Goal: Check status: Check status

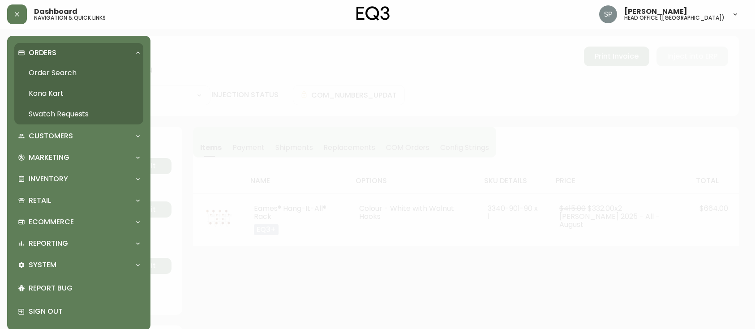
select select "PROCESSING"
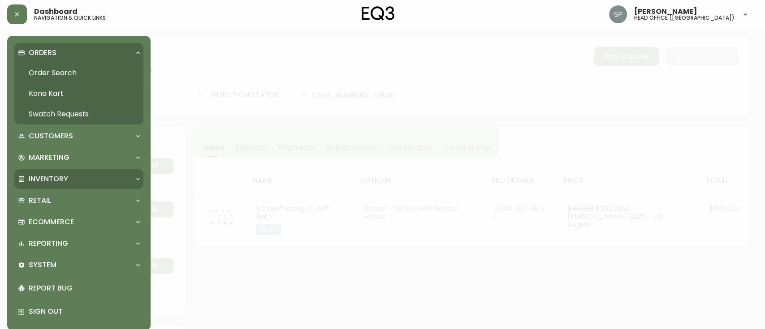
click at [58, 179] on p "Inventory" at bounding box center [48, 179] width 39 height 10
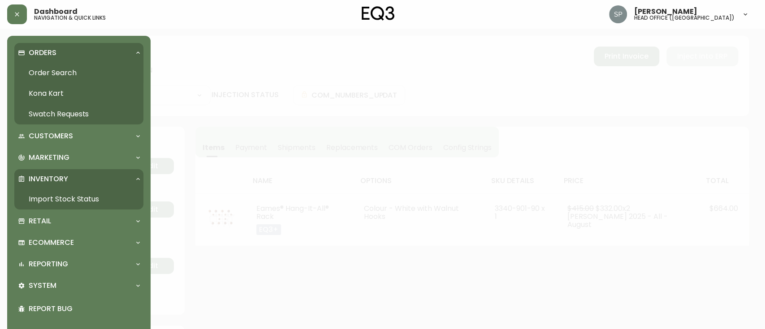
click at [88, 194] on link "Import Stock Status" at bounding box center [78, 199] width 129 height 21
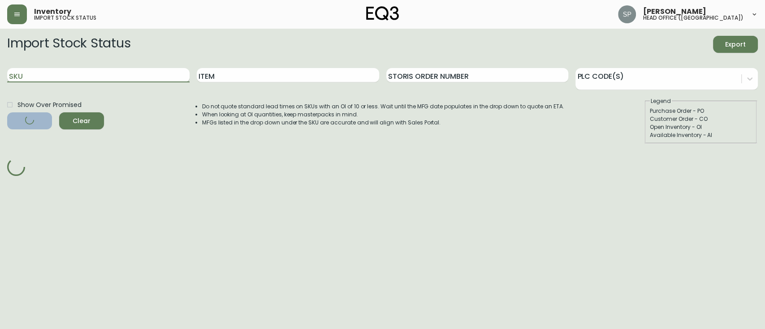
click at [125, 75] on input "SKU" at bounding box center [98, 75] width 182 height 14
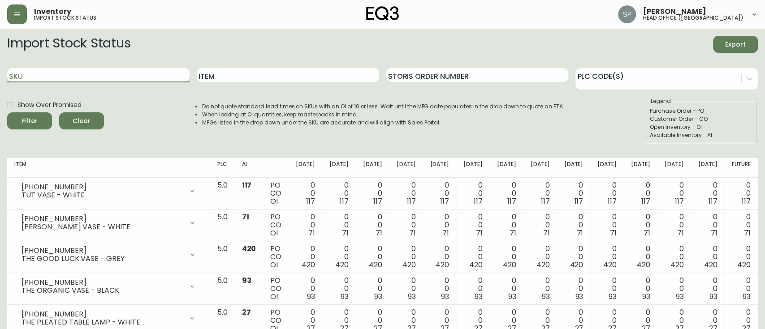
paste input "[PHONE_NUMBER]"
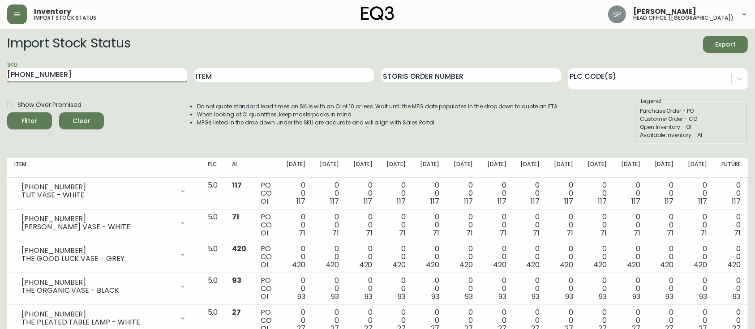
type input "[PHONE_NUMBER]"
click at [7, 112] on button "Filter" at bounding box center [29, 120] width 45 height 17
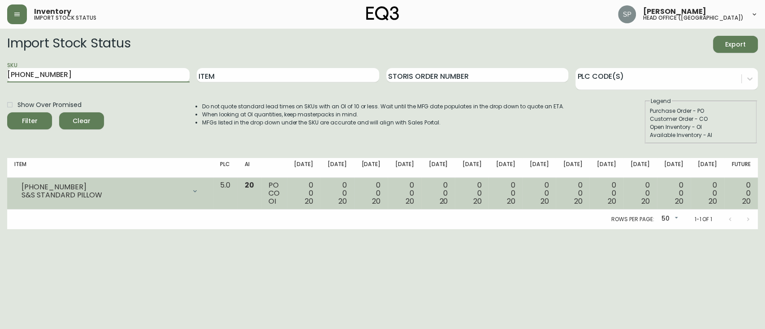
click at [204, 195] on div at bounding box center [195, 191] width 18 height 18
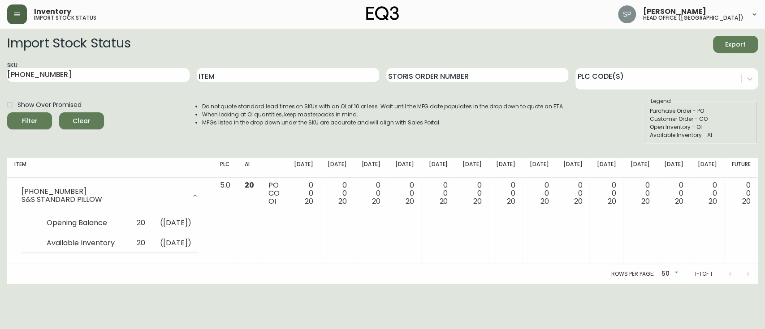
click at [21, 12] on button "button" at bounding box center [17, 14] width 20 height 20
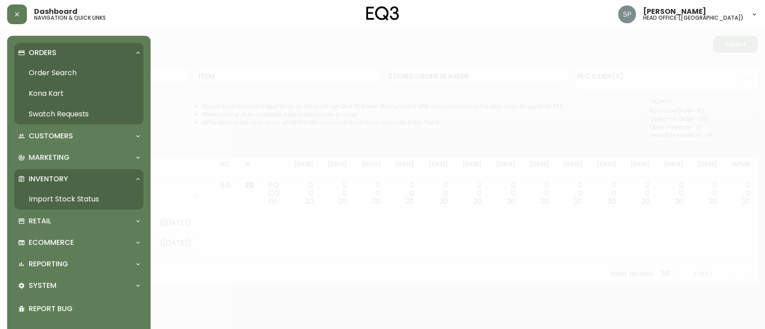
click at [52, 70] on link "Order Search" at bounding box center [78, 73] width 129 height 21
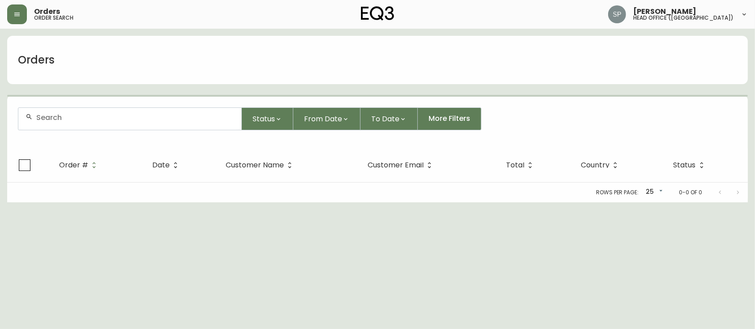
click at [122, 116] on input "text" at bounding box center [135, 117] width 198 height 9
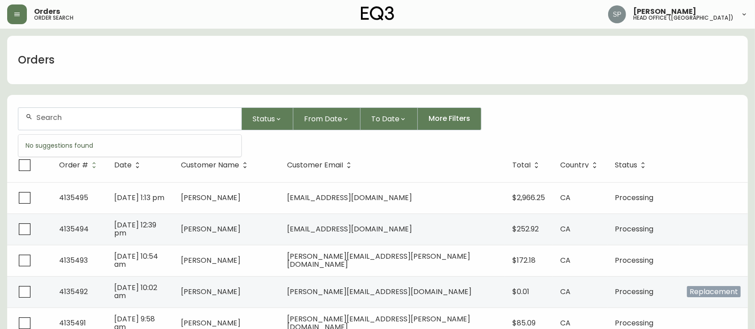
paste input "4134726"
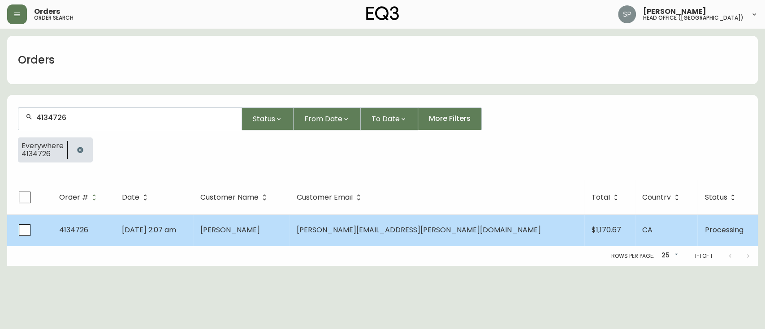
type input "4134726"
click at [193, 228] on td "[DATE] 2:07 am" at bounding box center [154, 230] width 78 height 31
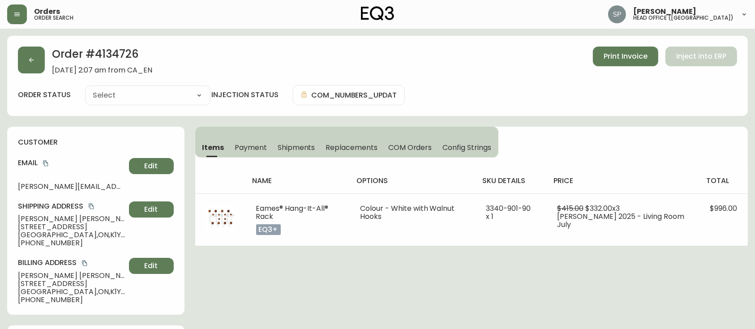
type input "Processing"
select select "PROCESSING"
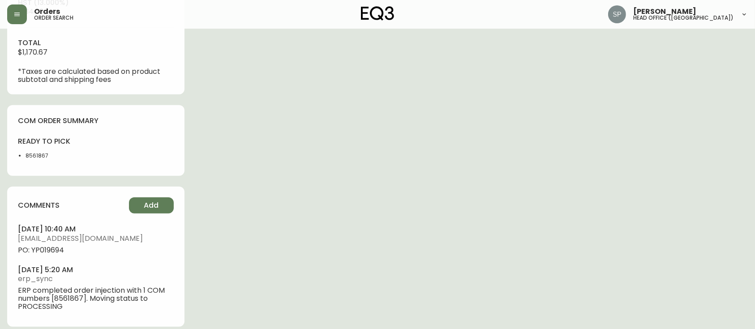
scroll to position [428, 0]
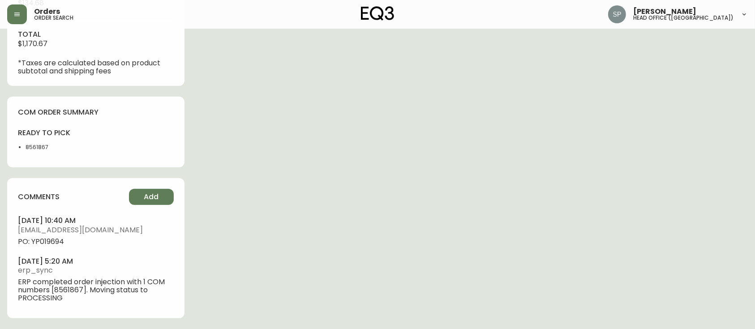
click at [49, 242] on span "PO: YP019694" at bounding box center [96, 242] width 156 height 8
copy span "YP019694"
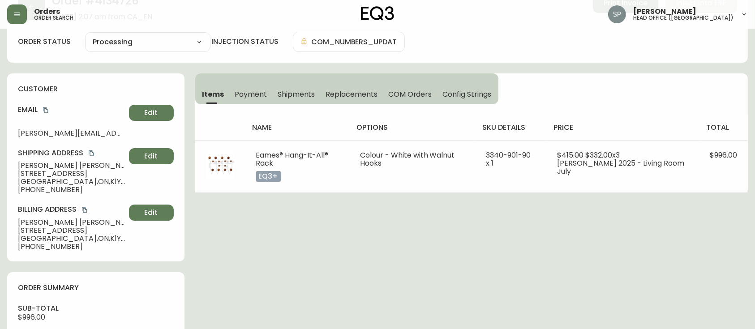
scroll to position [0, 0]
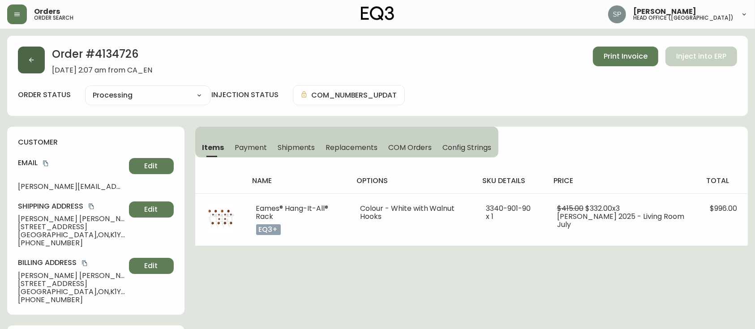
click at [43, 70] on button "button" at bounding box center [31, 60] width 27 height 27
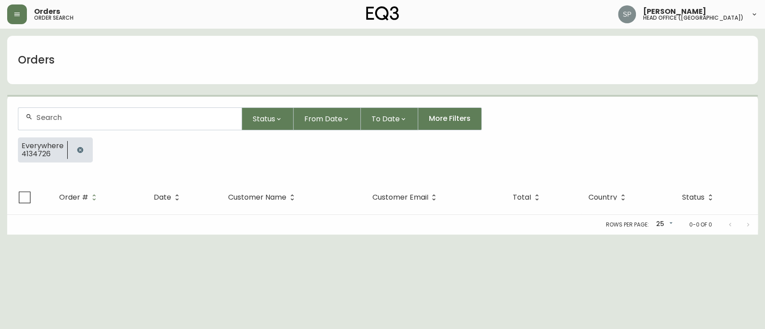
click at [88, 132] on form "Status From Date To Date More Filters Everywhere 4134726" at bounding box center [382, 139] width 750 height 84
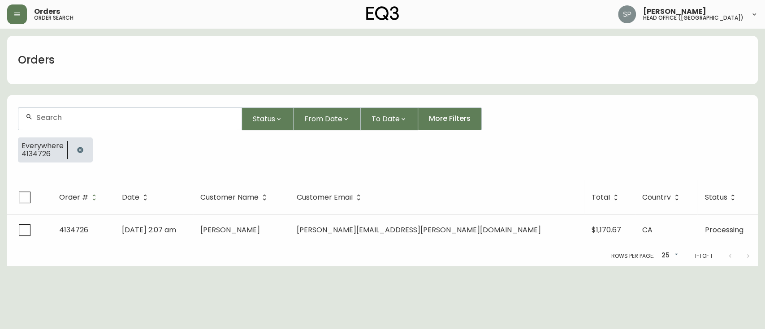
click at [92, 127] on div at bounding box center [129, 119] width 223 height 22
paste input "4134566"
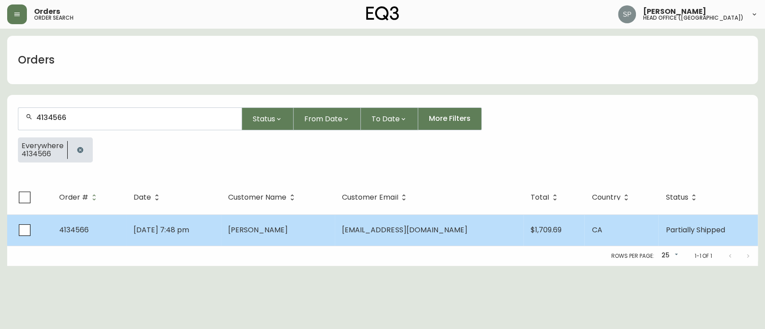
type input "4134566"
click at [259, 233] on td "[PERSON_NAME]" at bounding box center [278, 230] width 114 height 31
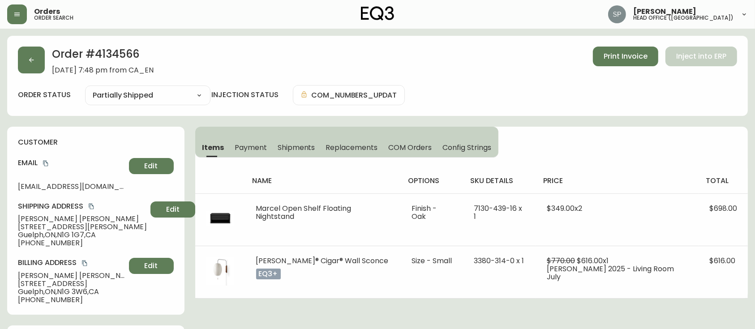
type input "Partially Shipped"
select select "PARTIALLY_SHIPPED"
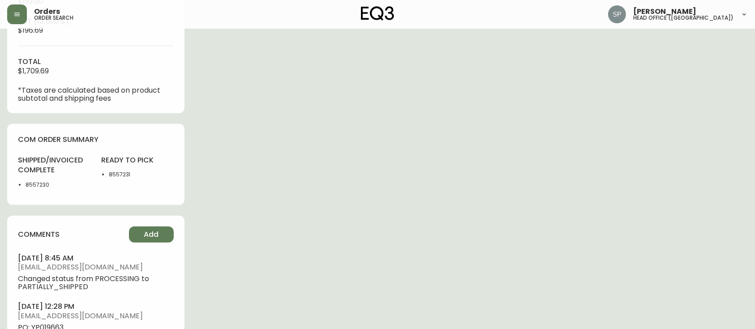
scroll to position [477, 0]
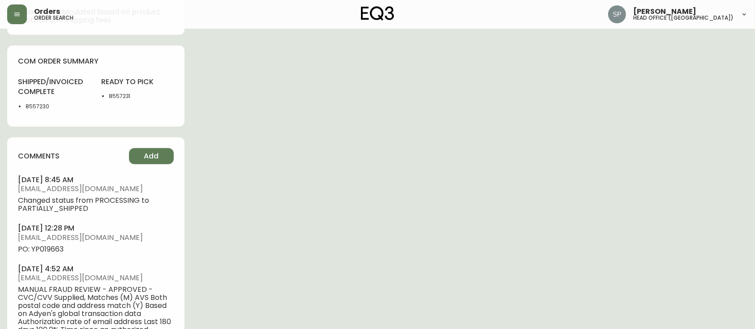
click at [54, 252] on span "PO: YP019663" at bounding box center [96, 249] width 156 height 8
copy span "YP019663"
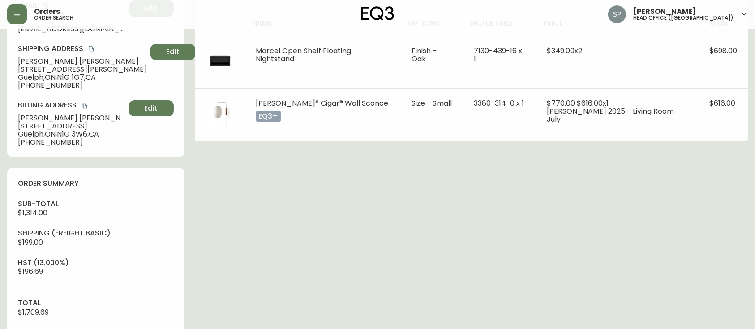
scroll to position [119, 0]
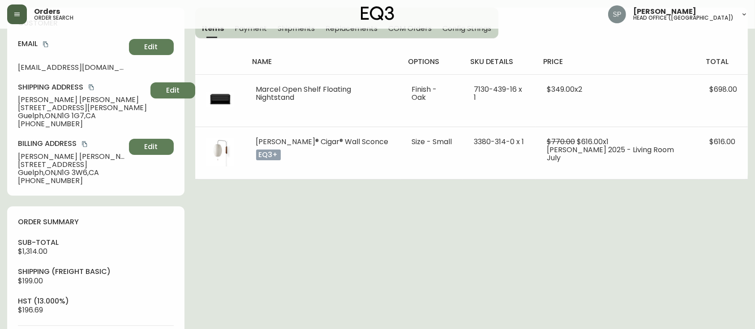
click at [14, 21] on button "button" at bounding box center [17, 14] width 20 height 20
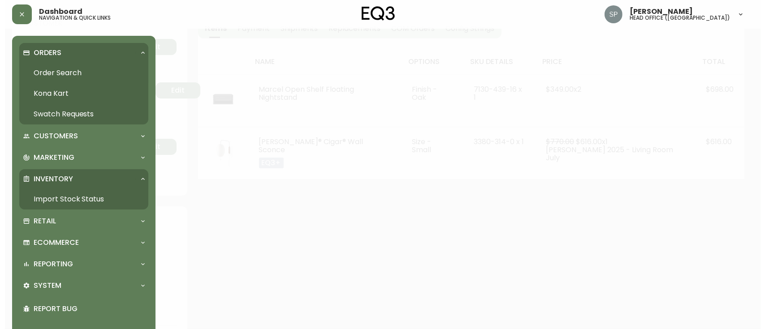
scroll to position [120, 0]
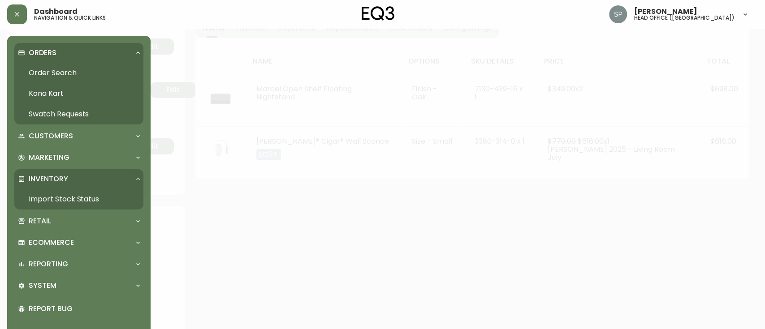
click at [50, 73] on link "Order Search" at bounding box center [78, 73] width 129 height 21
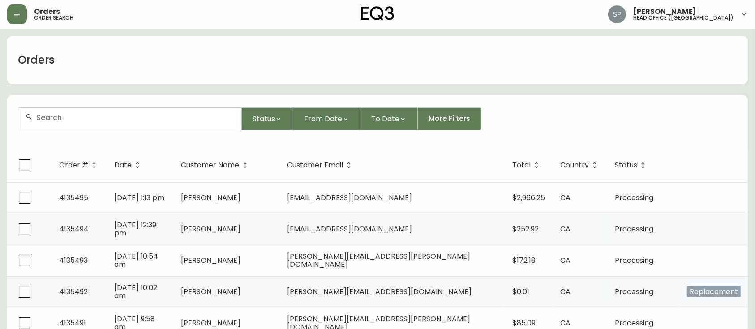
click at [86, 116] on input "text" at bounding box center [135, 117] width 198 height 9
paste input "4134650"
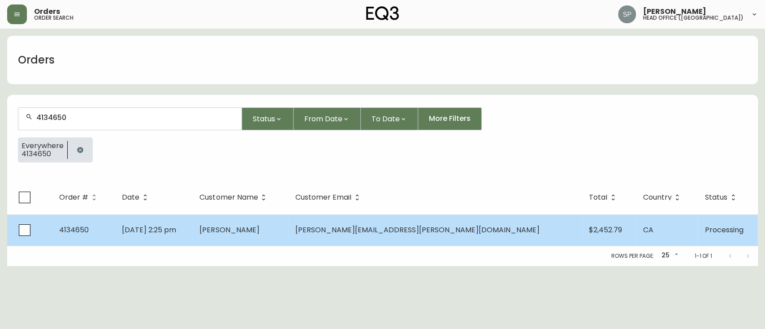
type input "4134650"
click at [183, 218] on td "[DATE] 2:25 pm" at bounding box center [154, 230] width 78 height 31
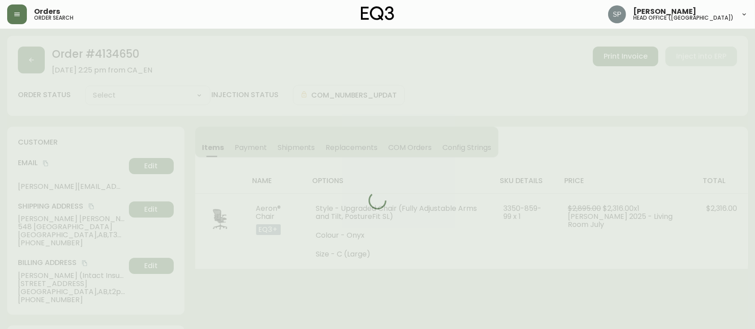
type input "Processing"
select select "PROCESSING"
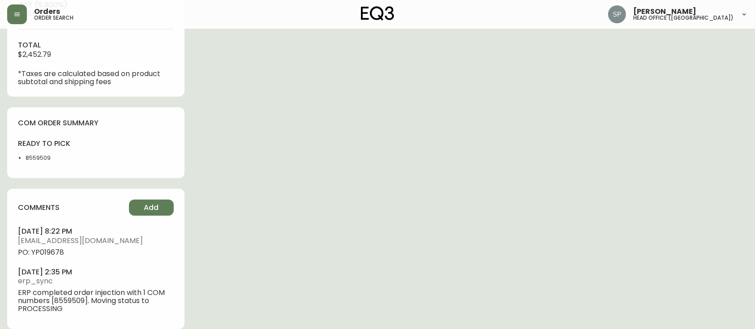
scroll to position [428, 0]
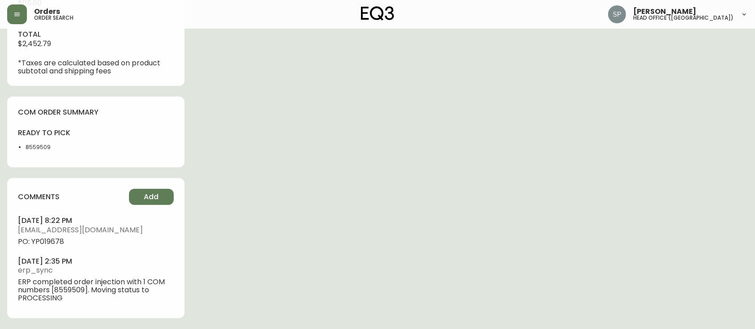
click at [55, 246] on ul "[DATE] 8:22 pm [EMAIL_ADDRESS][DOMAIN_NAME] PO: YP019678 [DATE] 2:35 pm erp_syn…" at bounding box center [96, 259] width 156 height 86
copy span "YP019678"
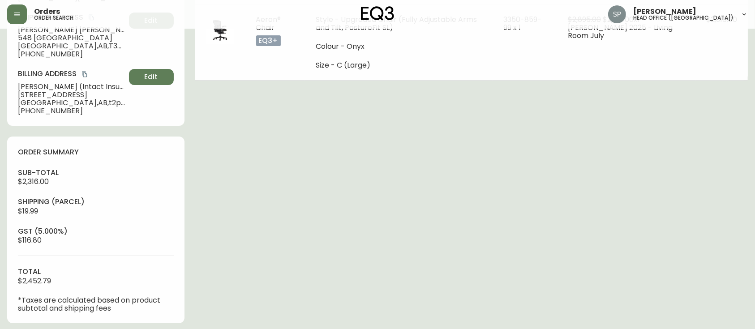
scroll to position [0, 0]
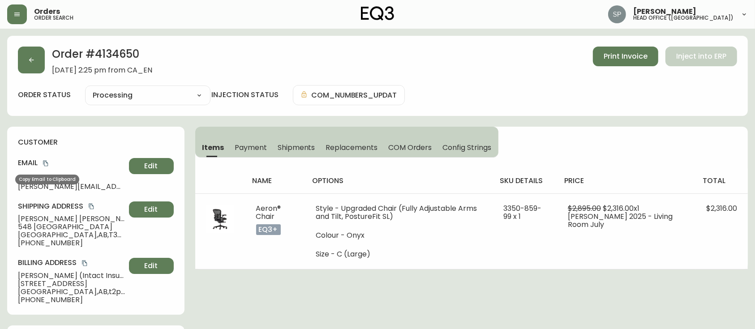
drag, startPoint x: 44, startPoint y: 167, endPoint x: 92, endPoint y: 109, distance: 74.4
click at [44, 166] on icon "copy" at bounding box center [46, 163] width 6 height 6
